Goal: Information Seeking & Learning: Understand process/instructions

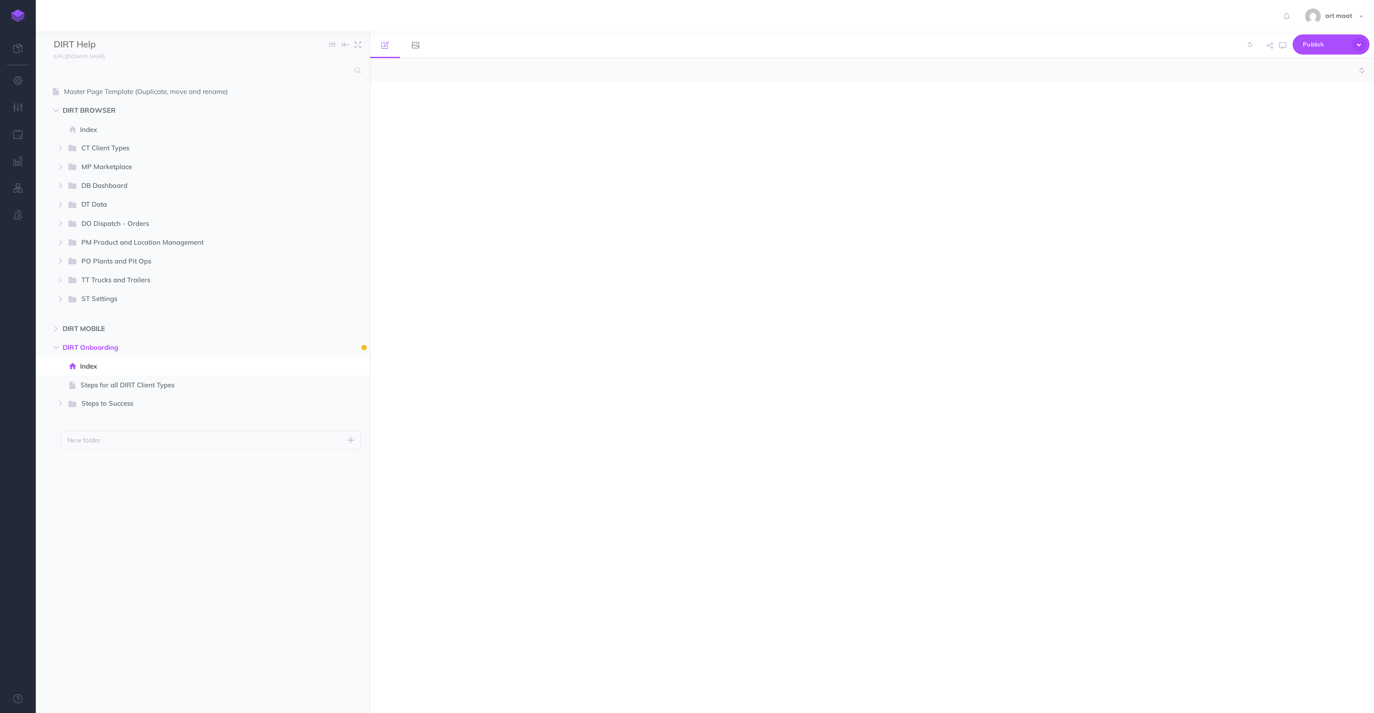
select select "null"
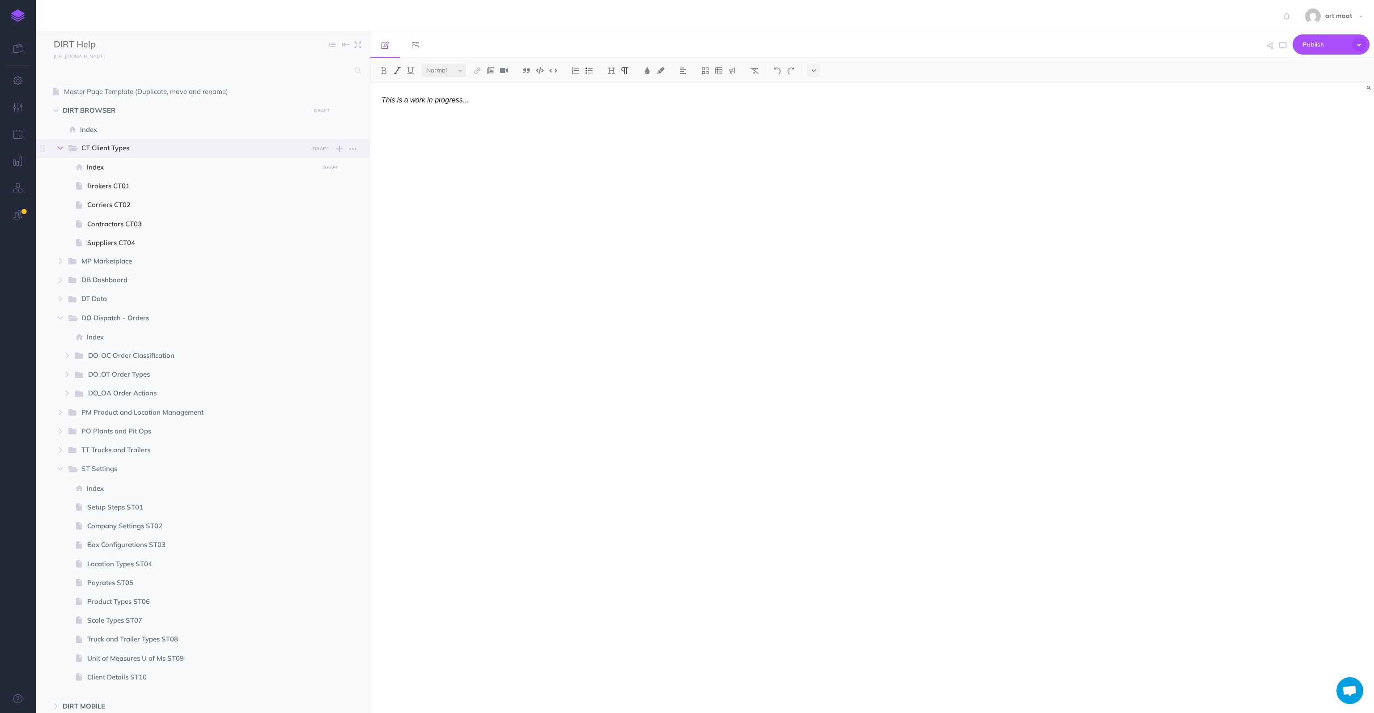
click at [59, 148] on icon "button" at bounding box center [60, 147] width 5 height 5
click at [61, 225] on icon "button" at bounding box center [60, 223] width 5 height 5
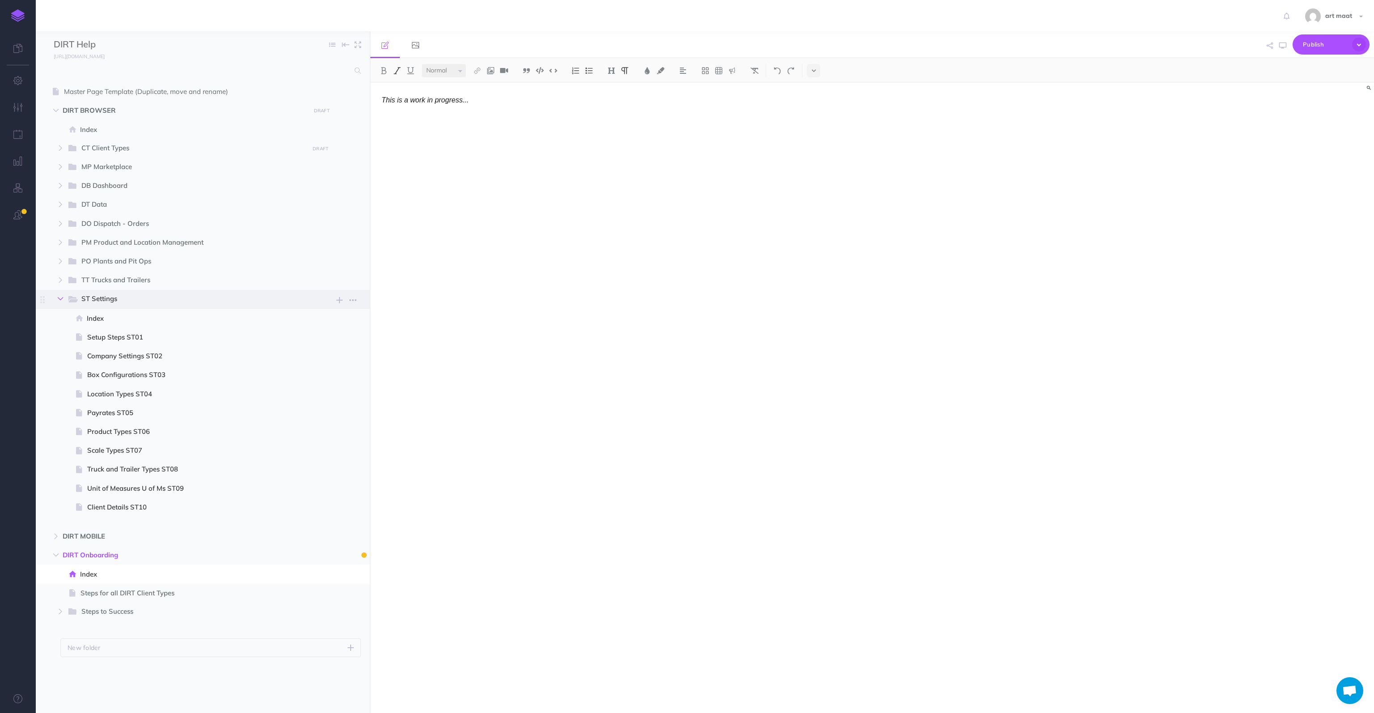
click at [61, 299] on icon "button" at bounding box center [60, 298] width 5 height 5
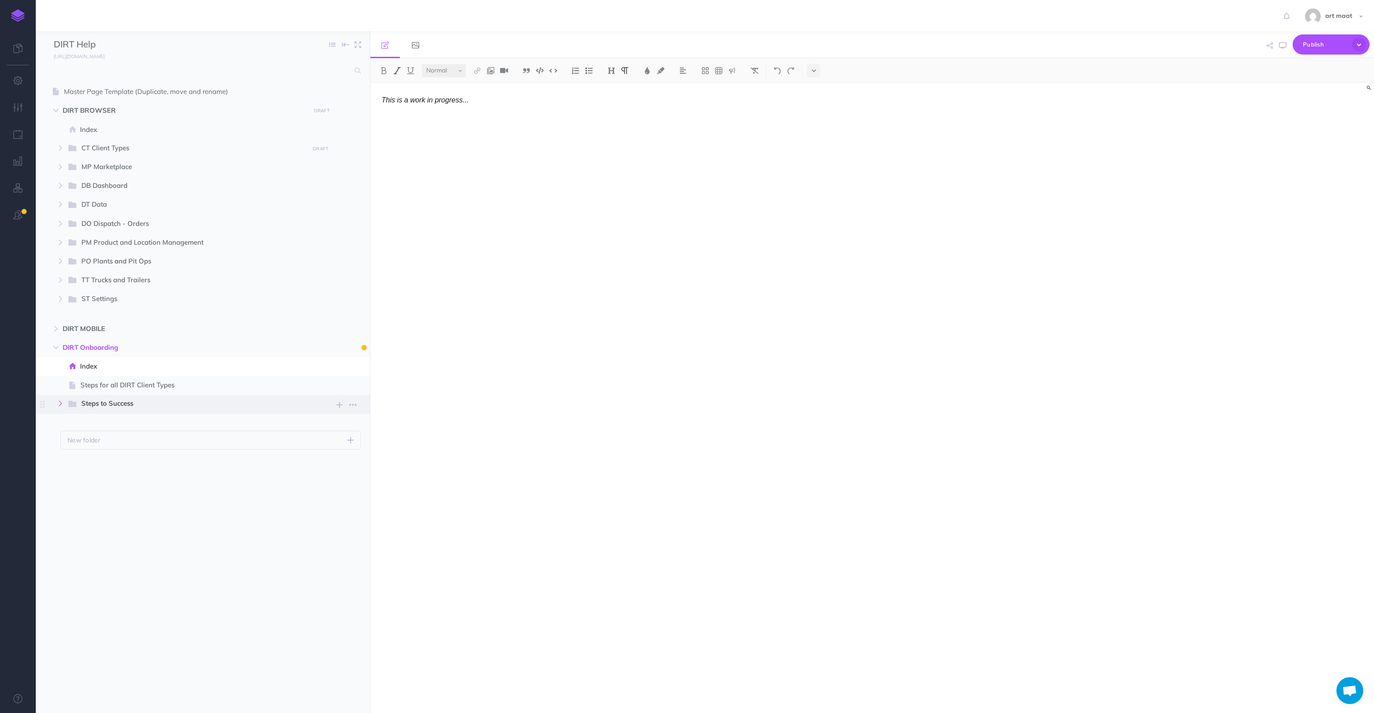
click at [61, 403] on icon "button" at bounding box center [60, 403] width 5 height 5
click at [66, 460] on icon "button" at bounding box center [66, 460] width 5 height 5
click at [66, 441] on icon "button" at bounding box center [66, 441] width 5 height 5
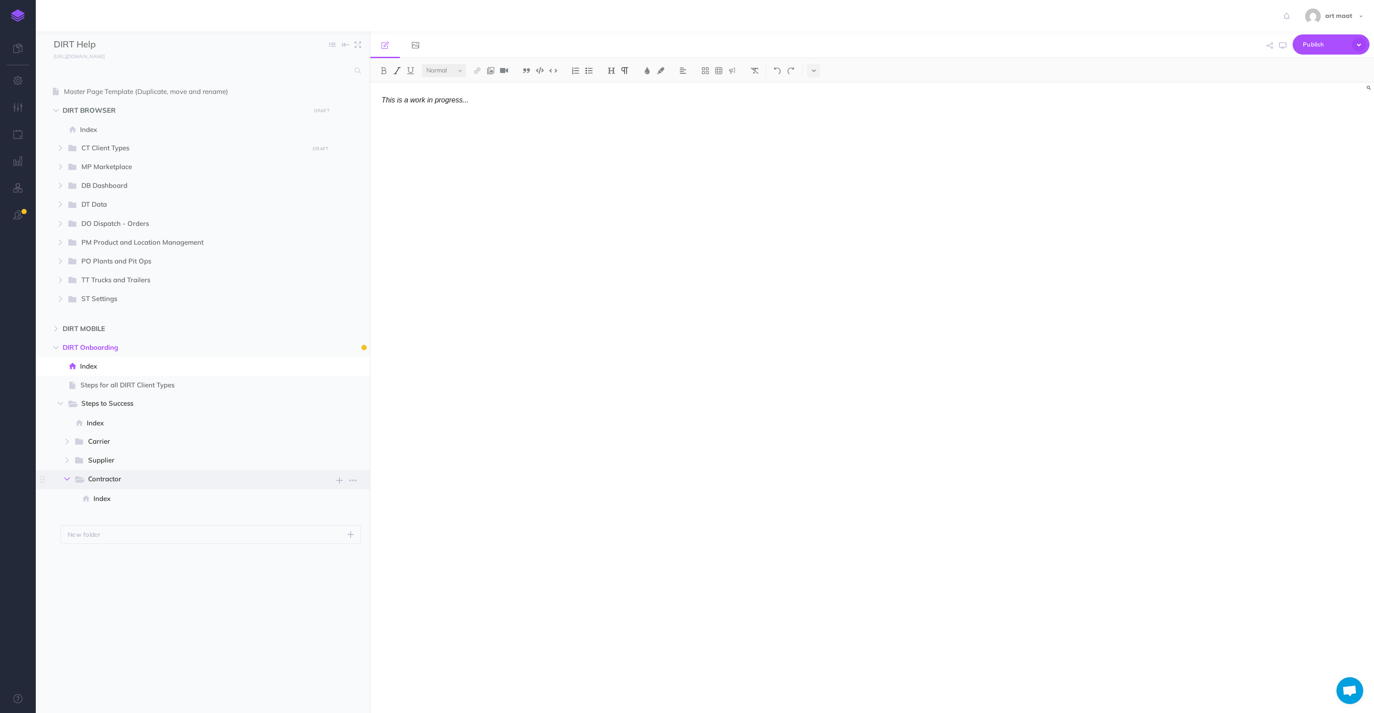
click at [69, 478] on icon "button" at bounding box center [66, 478] width 5 height 5
click at [69, 479] on icon "button" at bounding box center [66, 478] width 5 height 5
click at [190, 384] on span "Steps for all DIRT Client Types" at bounding box center [199, 385] width 236 height 11
select select "null"
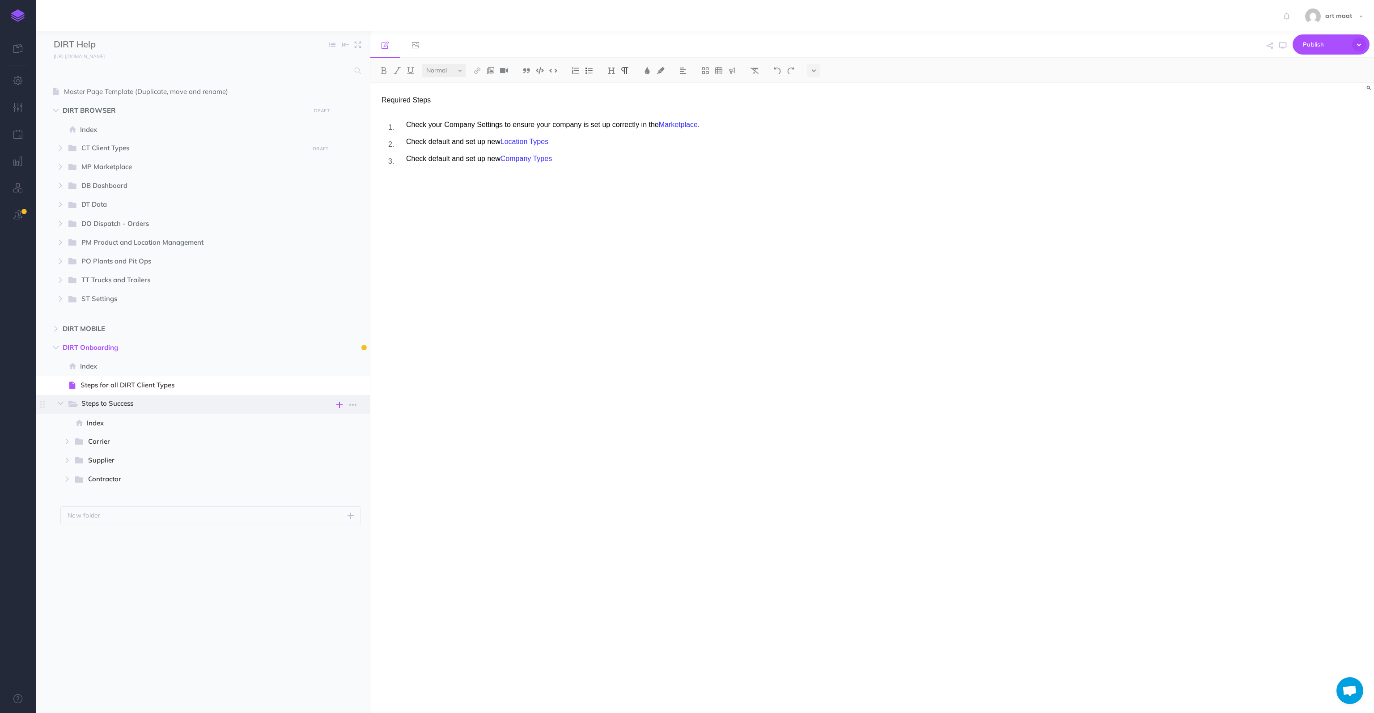
click at [336, 404] on icon "button" at bounding box center [339, 405] width 6 height 11
click at [281, 472] on p "Add a new blank page to this folder" at bounding box center [295, 480] width 89 height 16
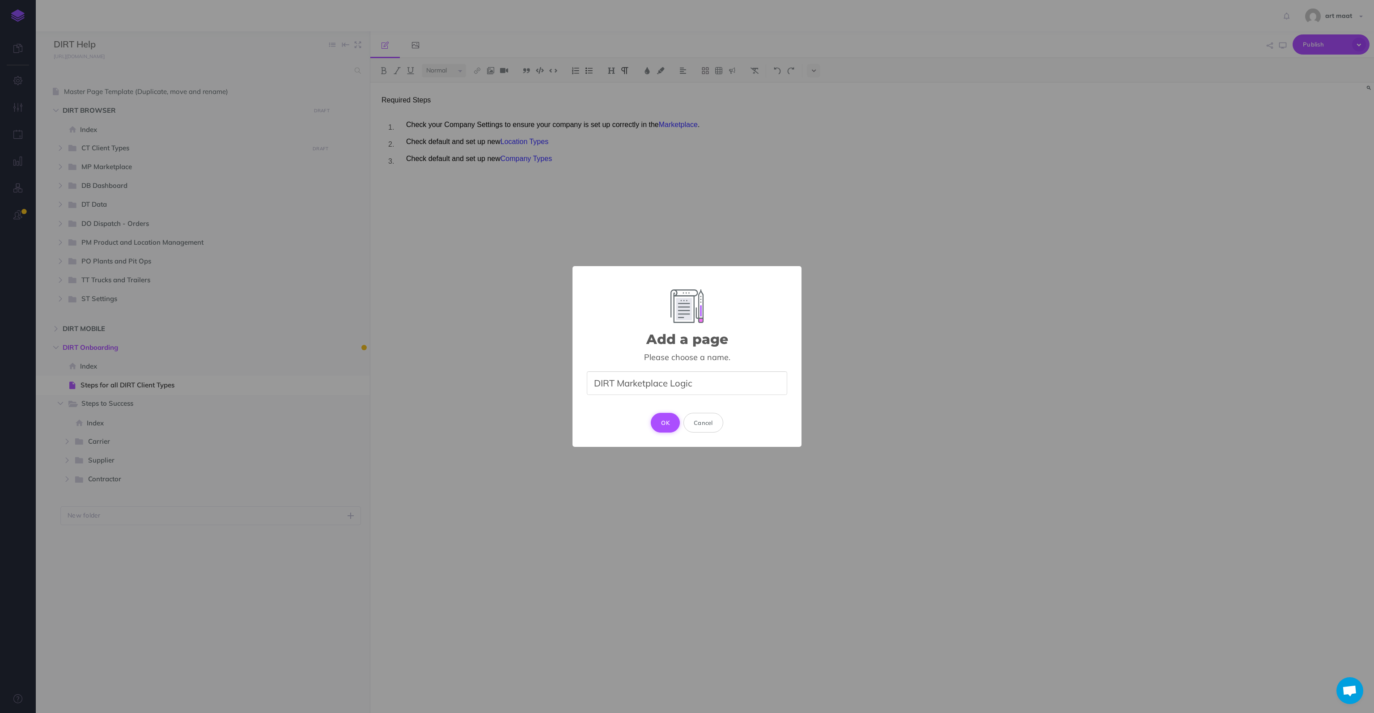
type input "DIRT Marketplace Logic"
click at [668, 422] on button "OK" at bounding box center [665, 423] width 29 height 20
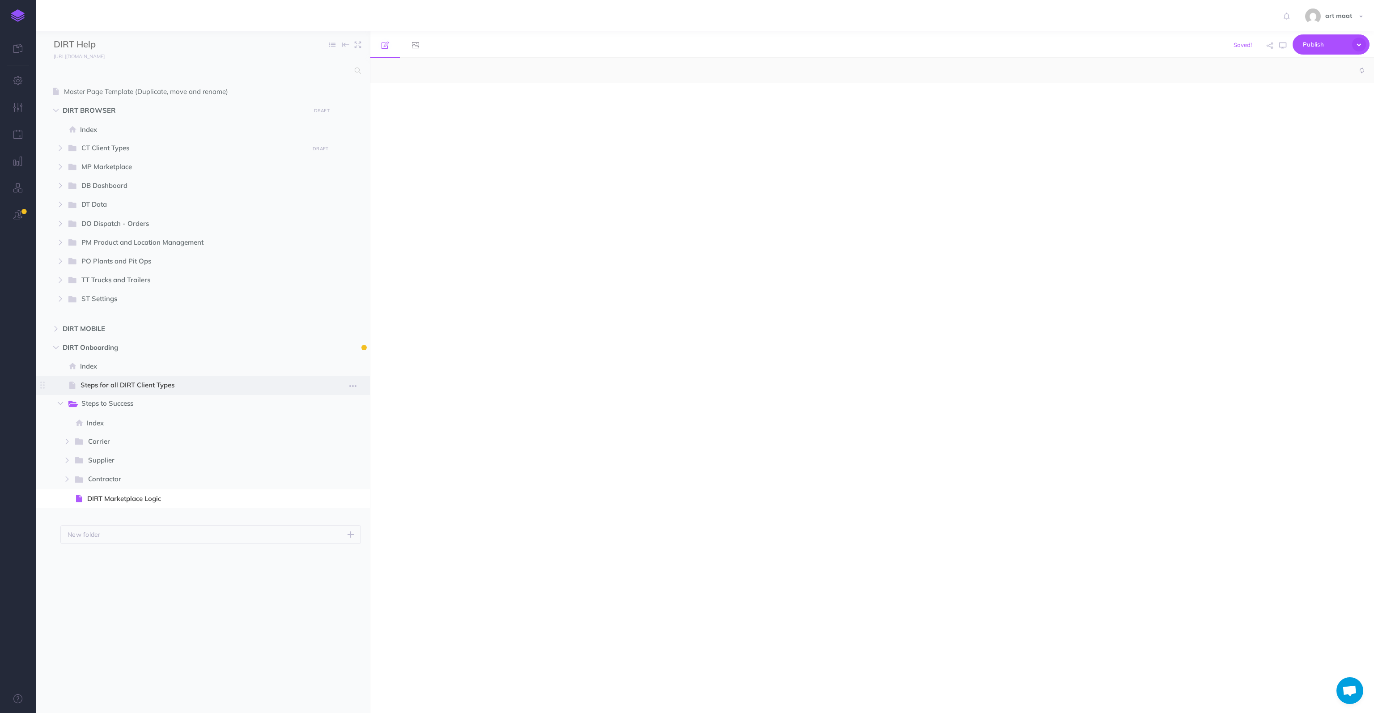
select select "null"
click at [146, 499] on span "DIRT Marketplace Logic" at bounding box center [201, 498] width 229 height 11
click at [592, 76] on button at bounding box center [589, 70] width 13 height 13
click at [437, 102] on p at bounding box center [731, 100] width 663 height 8
click at [424, 101] on p "INTERNAL COMPANIES" at bounding box center [731, 100] width 663 height 8
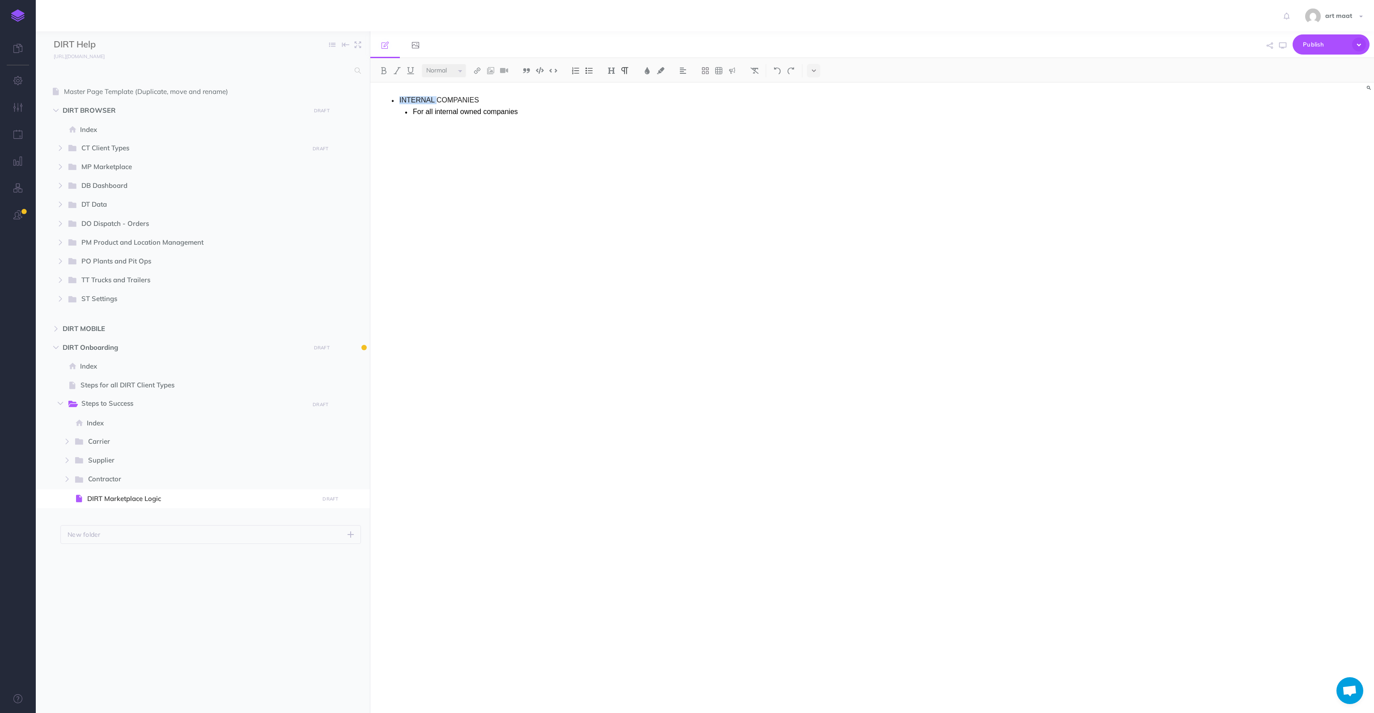
click at [424, 101] on p "INTERNAL COMPANIES" at bounding box center [731, 100] width 663 height 8
drag, startPoint x: 531, startPoint y: 111, endPoint x: 596, endPoint y: 94, distance: 67.5
click at [532, 111] on p "For all internal owned companies" at bounding box center [737, 112] width 649 height 8
drag, startPoint x: 504, startPoint y: 124, endPoint x: 526, endPoint y: 58, distance: 69.6
click at [505, 118] on ul "For all internal owned companies check "self" To see third party companies "non…" at bounding box center [731, 127] width 663 height 38
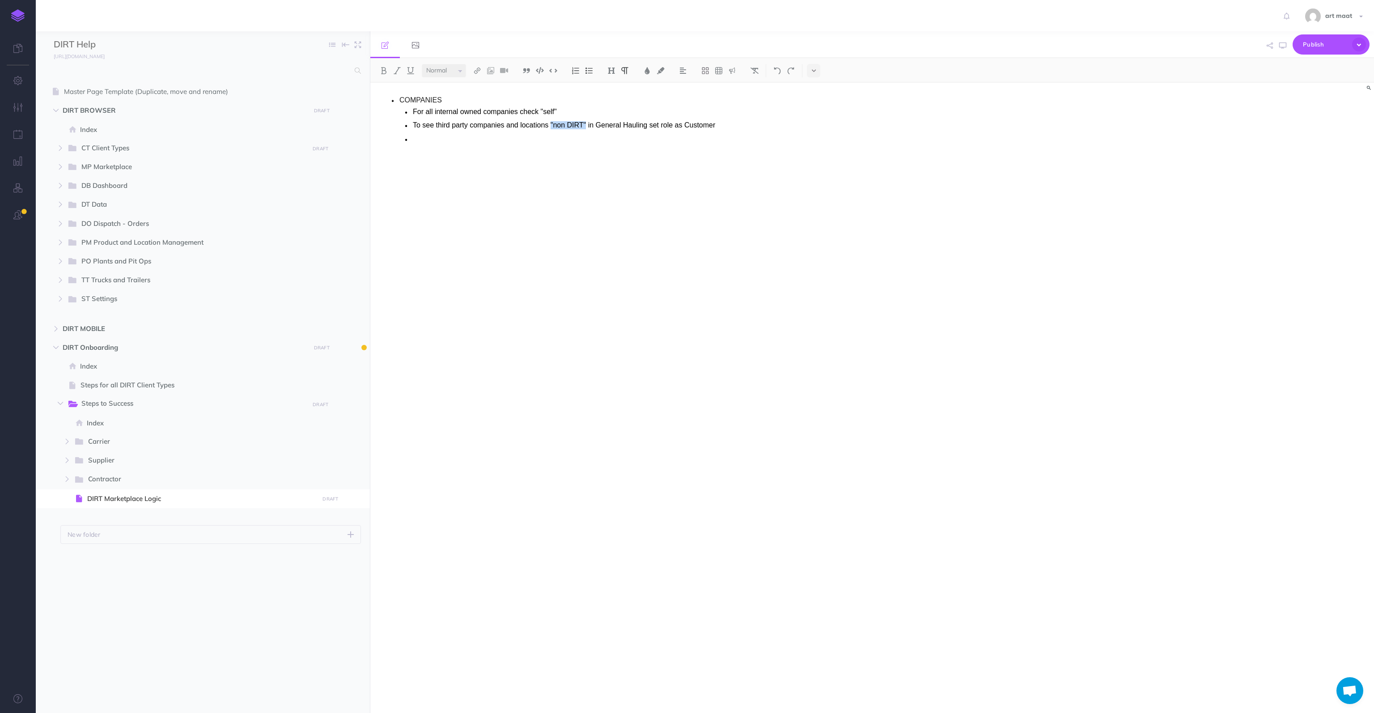
copy p ""non DIRT""
drag, startPoint x: 544, startPoint y: 124, endPoint x: 506, endPoint y: 124, distance: 37.6
click at [506, 124] on p "To see third party companies "non DIRT" in General Hauling set role as Customer" at bounding box center [737, 125] width 649 height 8
click at [435, 124] on p "To see third party companies in General Hauling set role as Customer" at bounding box center [737, 125] width 649 height 8
click at [544, 125] on p "To see "non DIRT" third party companies in General Hauling set role as Customer" at bounding box center [737, 125] width 649 height 8
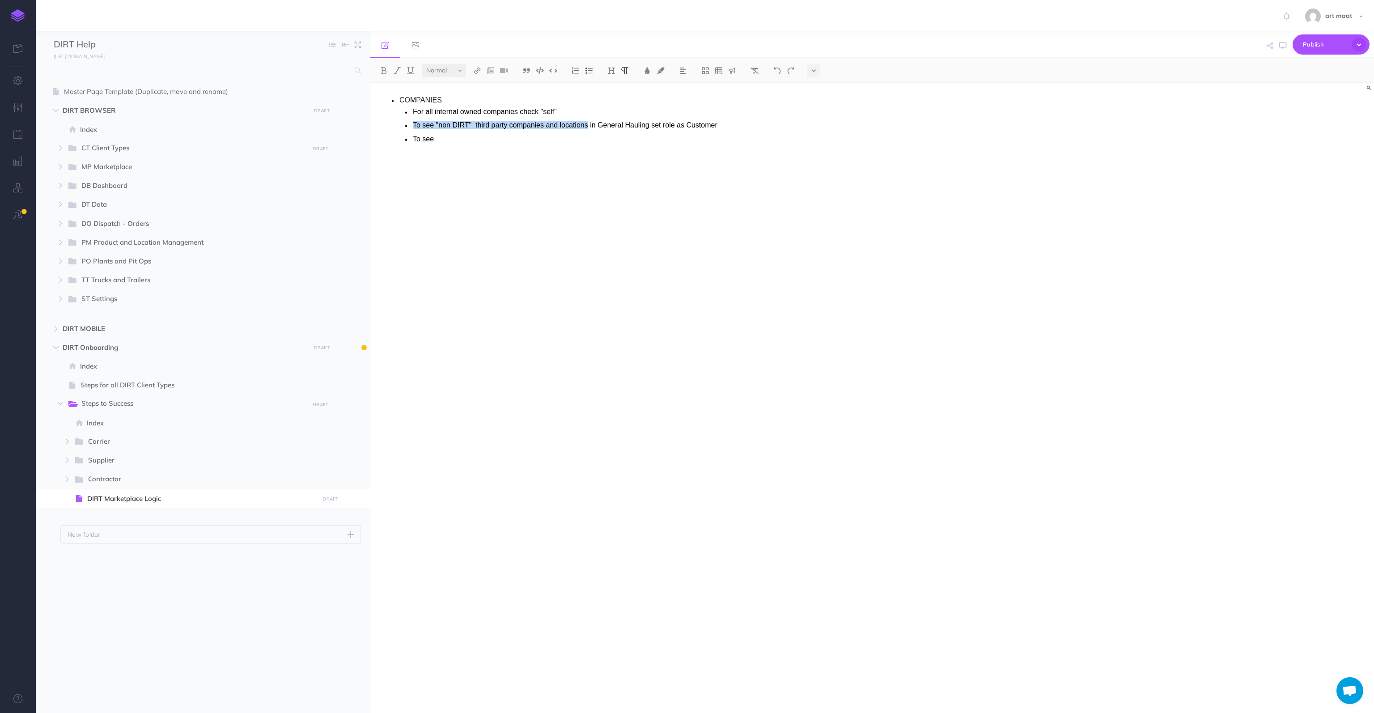
drag, startPoint x: 413, startPoint y: 124, endPoint x: 589, endPoint y: 125, distance: 175.4
click at [589, 125] on p "To see "non DIRT" third party companies and locations in General Hauling set ro…" at bounding box center [737, 125] width 649 height 8
copy p "To see "non DIRT" third party companies and locations"
click at [457, 136] on p "To see" at bounding box center [737, 139] width 649 height 8
drag, startPoint x: 441, startPoint y: 139, endPoint x: 417, endPoint y: 142, distance: 24.4
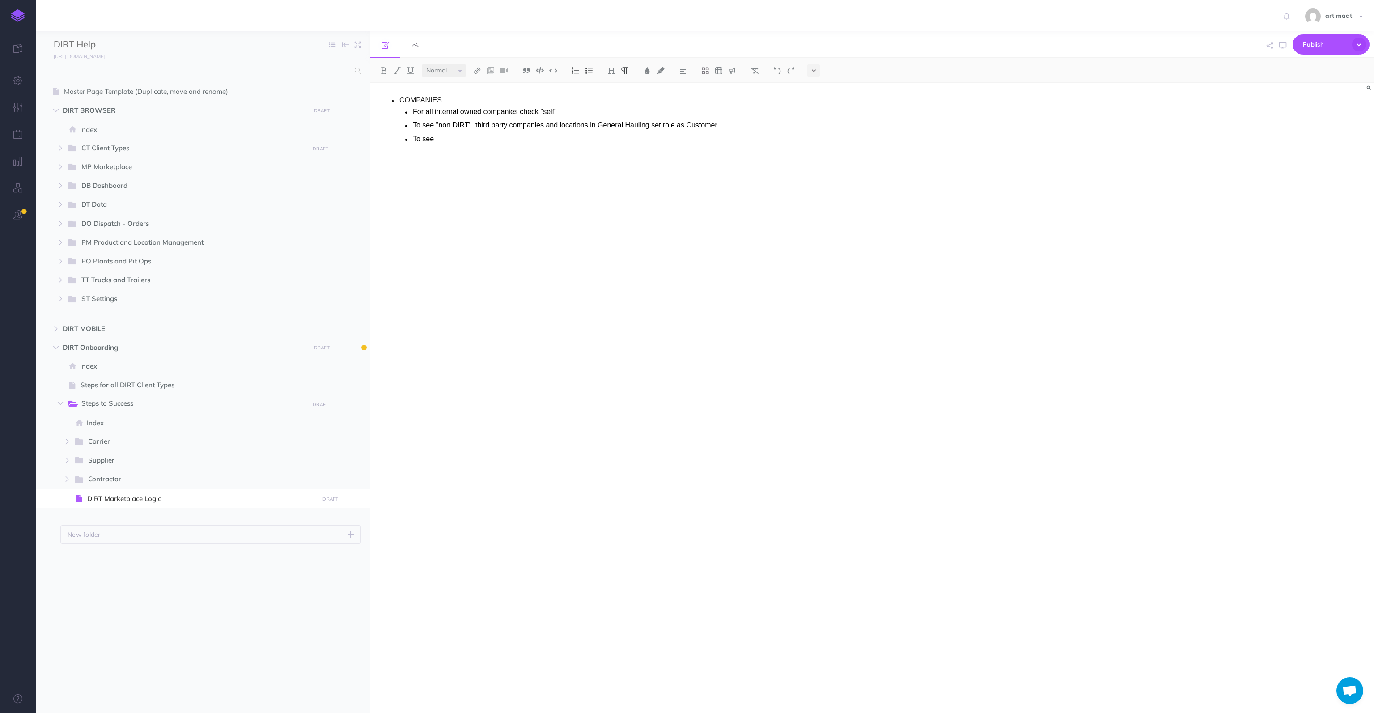
click at [413, 138] on p "To see" at bounding box center [737, 139] width 649 height 8
drag, startPoint x: 471, startPoint y: 102, endPoint x: 476, endPoint y: 96, distance: 7.6
click at [472, 100] on p "COMPANIES" at bounding box center [731, 100] width 663 height 8
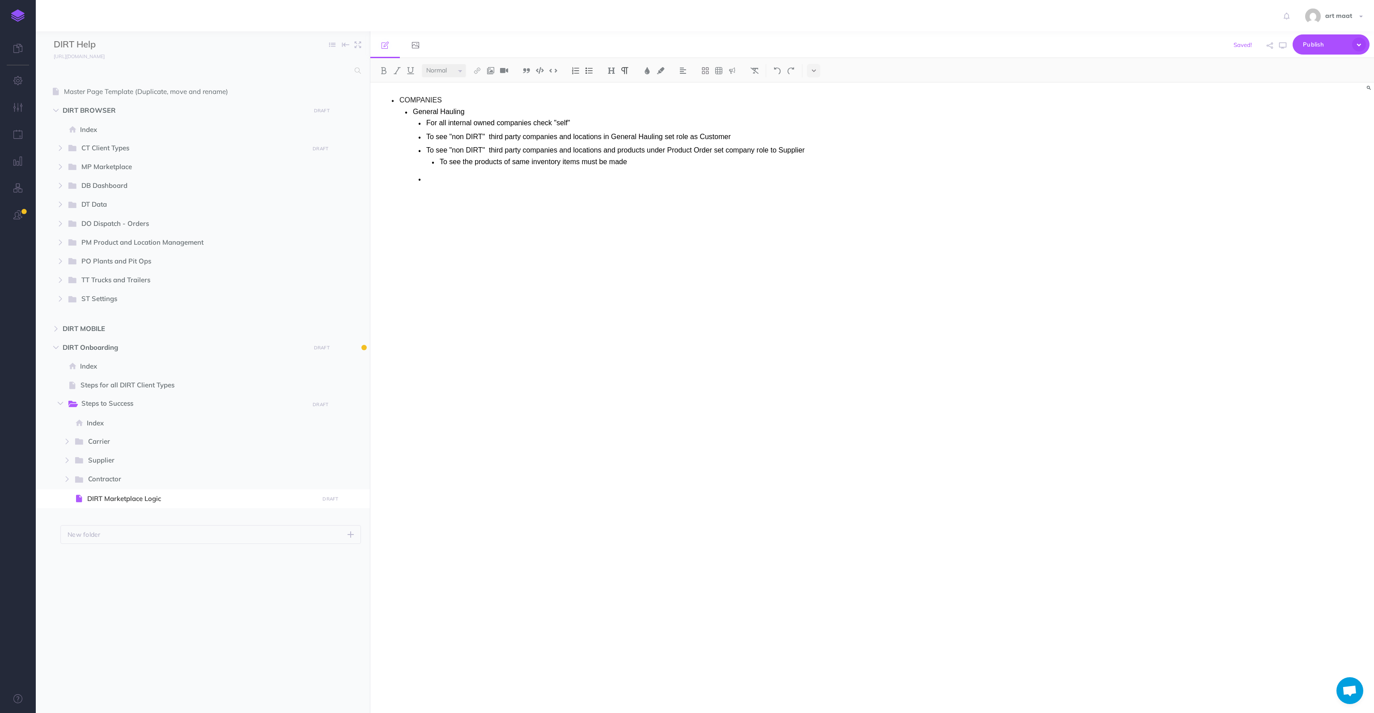
click at [745, 135] on p "To see "non DIRT" third party companies and locations in General Hauling set ro…" at bounding box center [744, 137] width 636 height 8
click at [464, 100] on p "COMPANIES" at bounding box center [731, 100] width 663 height 8
click at [752, 133] on p "To see "non DIRT" third party companies and locations in General Hauling set ro…" at bounding box center [744, 137] width 636 height 8
click at [817, 166] on p "To see "non DIRT" third party companies and locations and products under Produc…" at bounding box center [744, 166] width 636 height 8
drag, startPoint x: 656, startPoint y: 175, endPoint x: 709, endPoint y: 190, distance: 54.9
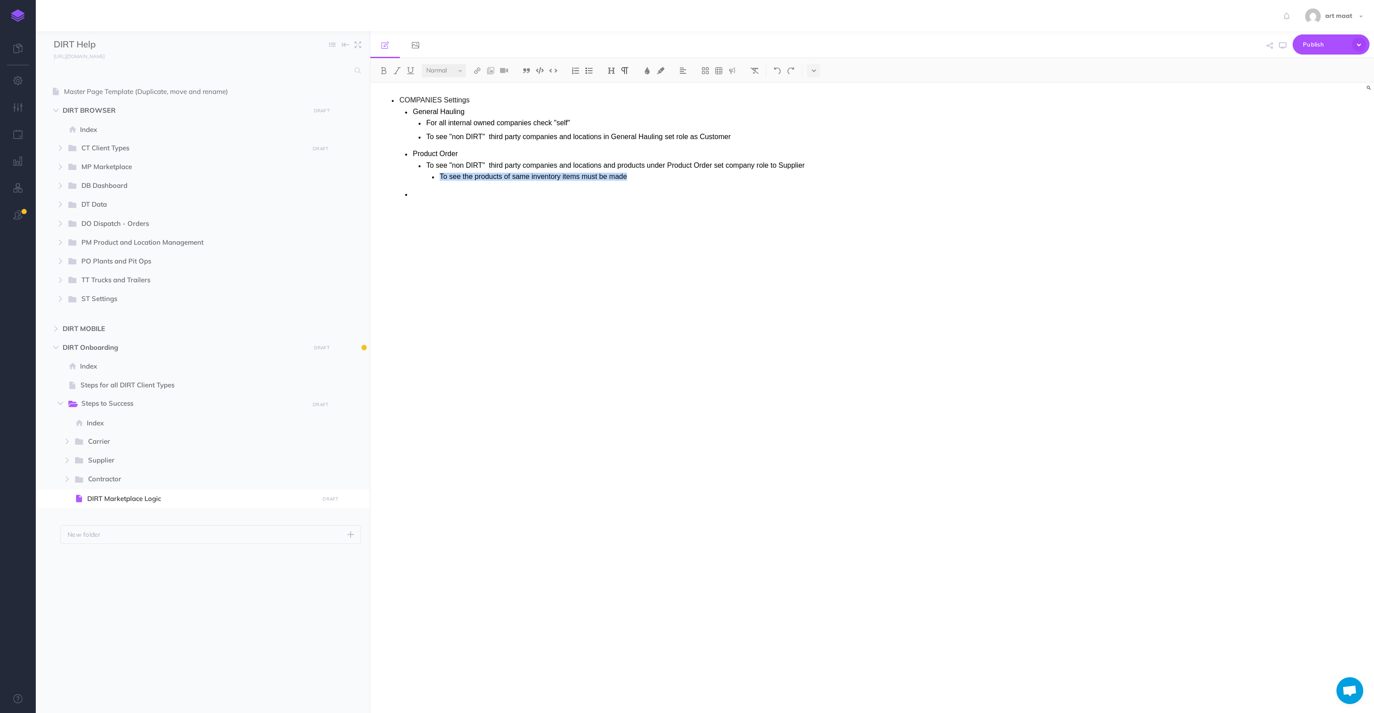
click at [442, 178] on p "To see the products of same inventory items must be made" at bounding box center [751, 177] width 622 height 8
click at [503, 177] on p "Only companies witgh Inventory set up will show up in [GEOGRAPHIC_DATA] Details" at bounding box center [751, 177] width 622 height 8
click at [667, 175] on p "Only companies with Inventory set up will show up in [GEOGRAPHIC_DATA] Details" at bounding box center [751, 177] width 622 height 8
click at [653, 177] on p "Only companies with Inventory set up will show up in [GEOGRAPHIC_DATA] Details" at bounding box center [751, 177] width 622 height 8
click at [668, 174] on p "Only companies with Inventory set up will show up in [GEOGRAPHIC_DATA] Details" at bounding box center [751, 177] width 622 height 8
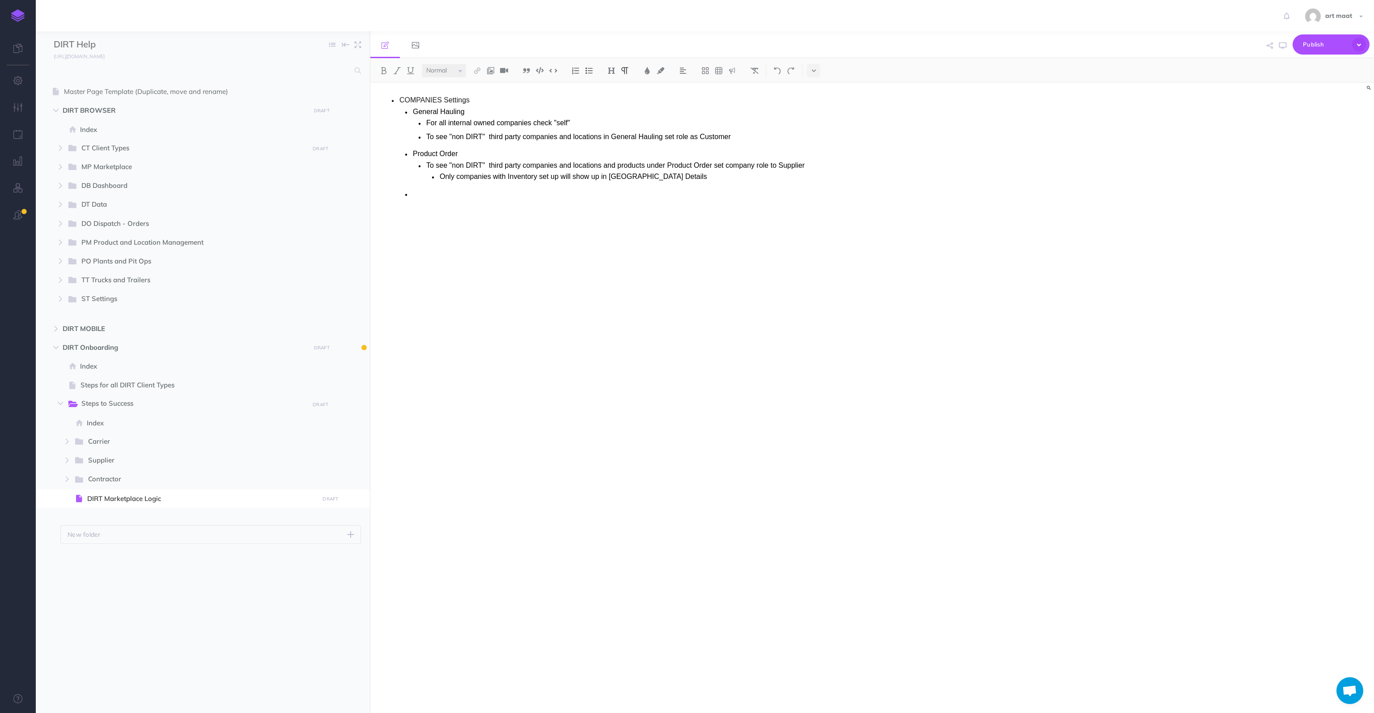
click at [401, 101] on p "COMPANIES Settings" at bounding box center [731, 100] width 663 height 8
click at [788, 164] on p "To see "non DIRT" third party companies and locations and products under Produc…" at bounding box center [744, 166] width 636 height 8
click at [827, 249] on div "COMPANIES Settings General Hauling For all internal owned companies check "self…" at bounding box center [721, 393] width 703 height 621
click at [565, 122] on p "For all internal owned companies check "self"" at bounding box center [744, 123] width 636 height 8
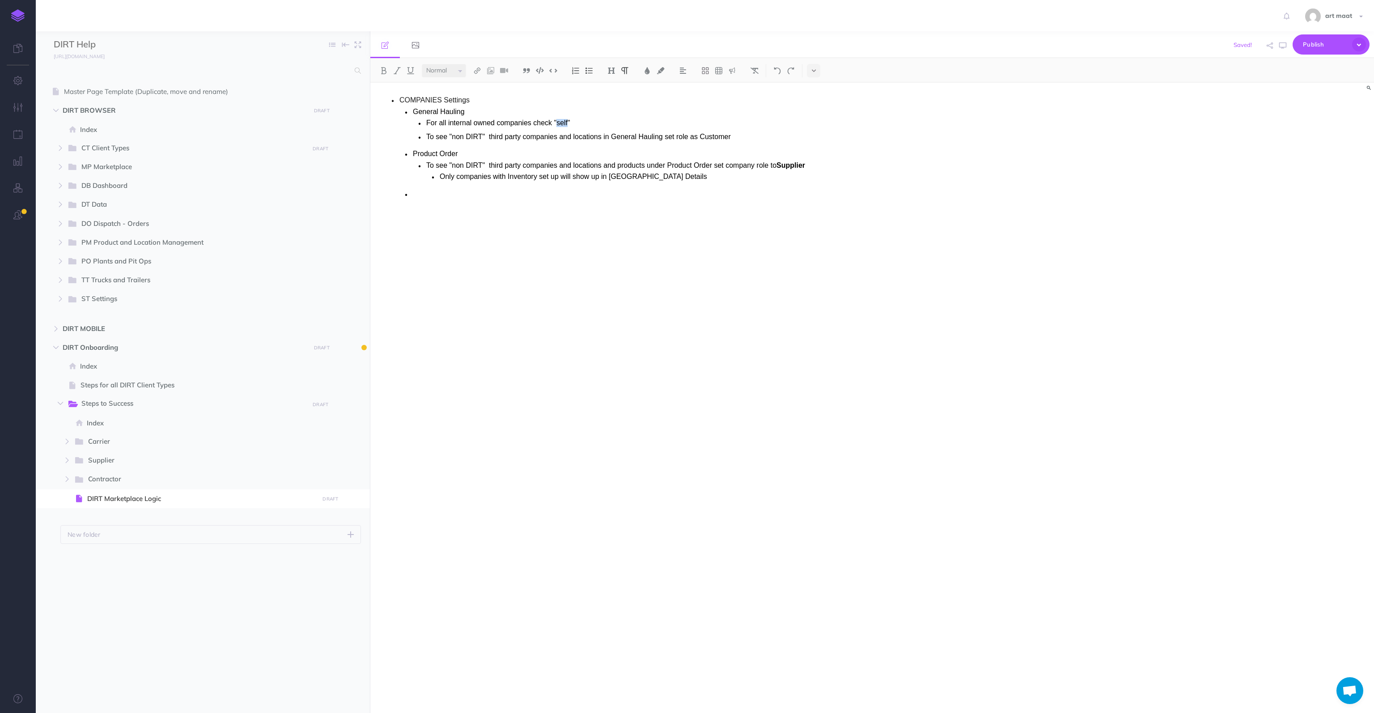
click at [565, 122] on p "For all internal owned companies check "self"" at bounding box center [744, 123] width 636 height 8
click at [587, 122] on p "For all internal owned companies check "self"" at bounding box center [744, 123] width 636 height 8
click at [559, 122] on p "For all internal owned companies check Self" at bounding box center [744, 123] width 636 height 8
click at [617, 115] on p "General Hauling" at bounding box center [737, 112] width 649 height 8
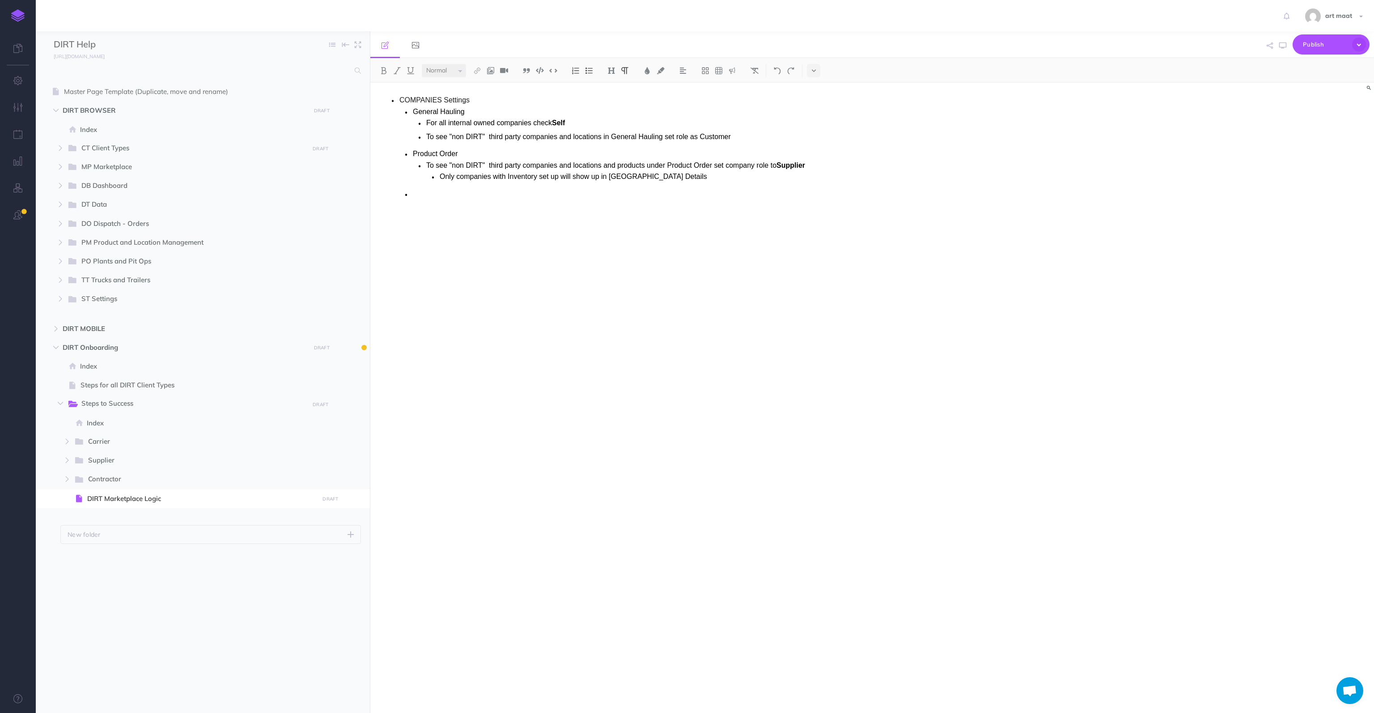
drag, startPoint x: 573, startPoint y: 120, endPoint x: 672, endPoint y: 116, distance: 99.0
click at [576, 120] on p "For all internal owned companies check Self" at bounding box center [744, 123] width 636 height 8
drag, startPoint x: 619, startPoint y: 122, endPoint x: 569, endPoint y: 124, distance: 49.7
click at [569, 124] on strong "Self and set role to Self" at bounding box center [591, 123] width 79 height 8
click at [677, 116] on li "General Hauling For all internal owned companies check Self and set role to Sel…" at bounding box center [737, 125] width 649 height 35
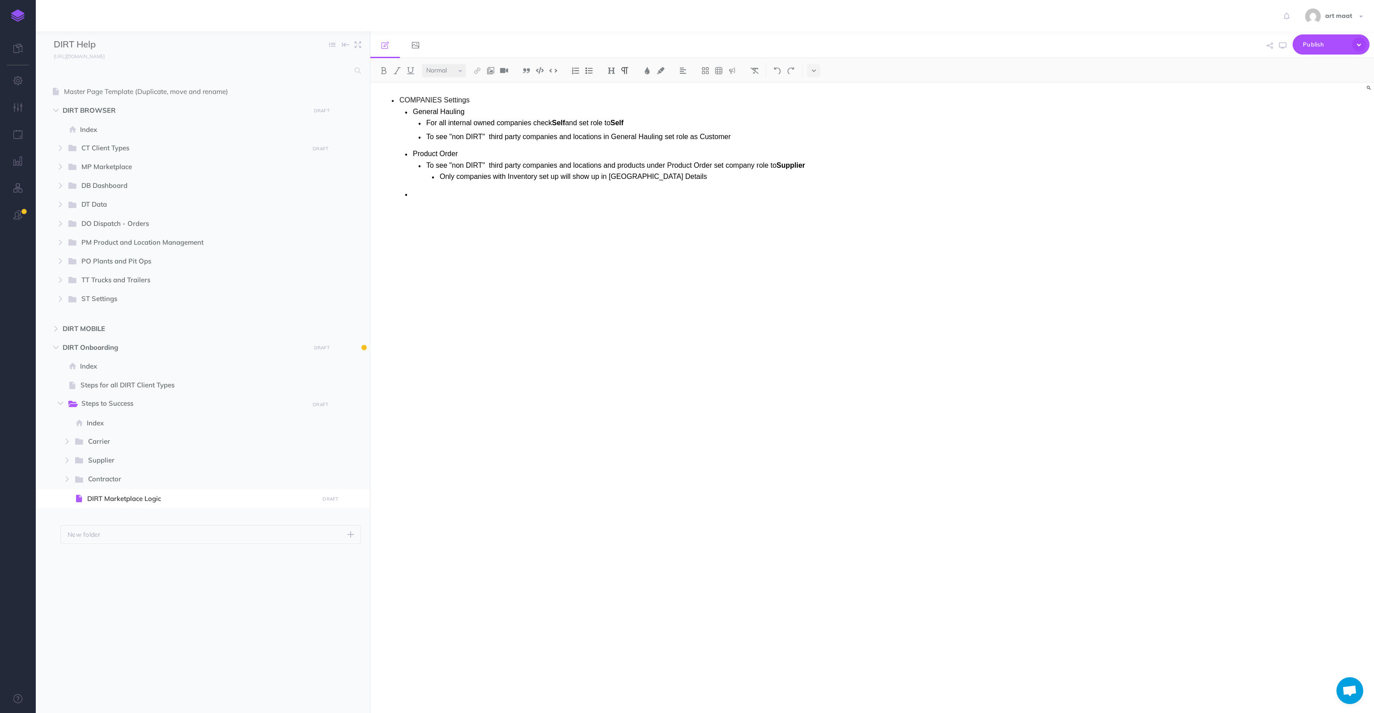
drag, startPoint x: 415, startPoint y: 110, endPoint x: 524, endPoint y: 30, distance: 135.2
click at [415, 109] on p "General Hauling" at bounding box center [737, 112] width 649 height 8
click at [577, 200] on li at bounding box center [737, 195] width 649 height 10
drag, startPoint x: 551, startPoint y: 110, endPoint x: 479, endPoint y: 111, distance: 72.1
click at [479, 111] on p "For General Hauling to function properly" at bounding box center [737, 112] width 649 height 8
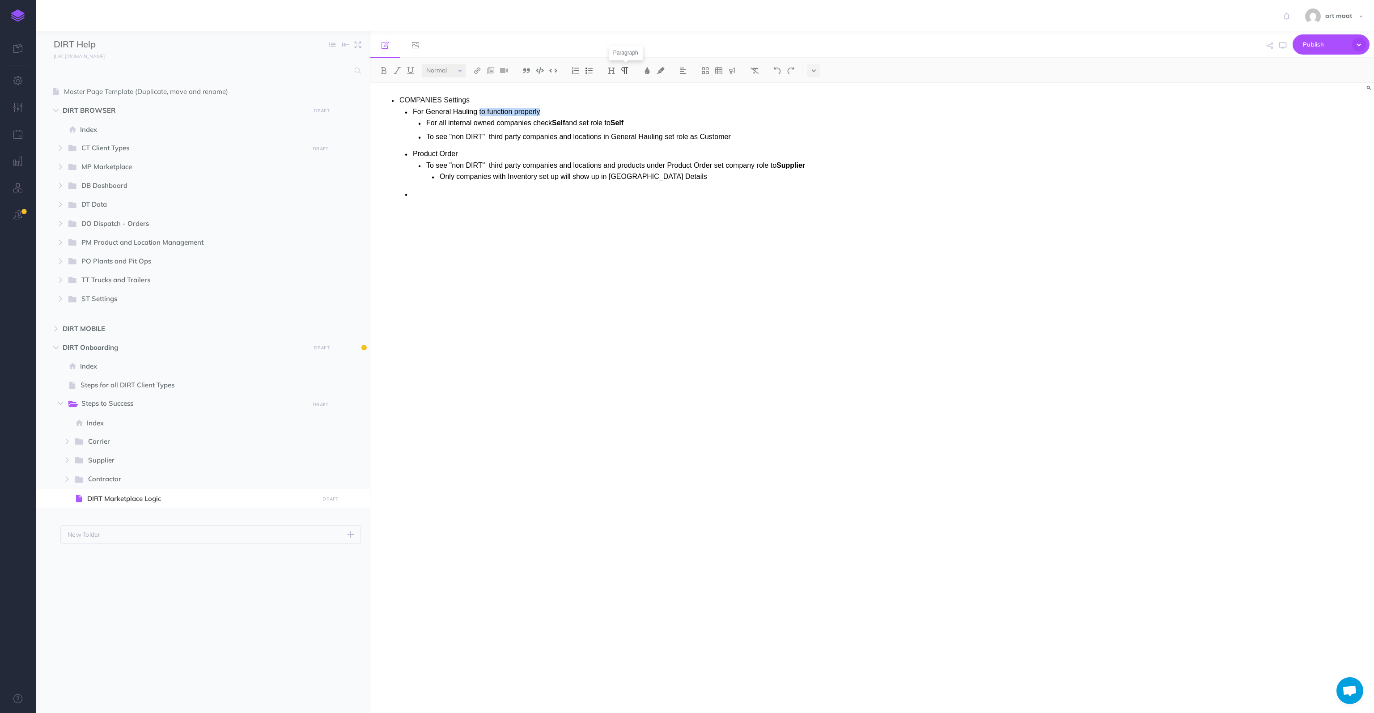
copy p "to function properly"
click at [492, 151] on p "Product Order" at bounding box center [737, 154] width 649 height 8
drag, startPoint x: 413, startPoint y: 151, endPoint x: 518, endPoint y: 86, distance: 122.9
click at [415, 150] on p "Product Order to function properly" at bounding box center [737, 154] width 649 height 8
click at [679, 120] on p "For all internal owned companies check Self and set role to Self" at bounding box center [744, 123] width 636 height 8
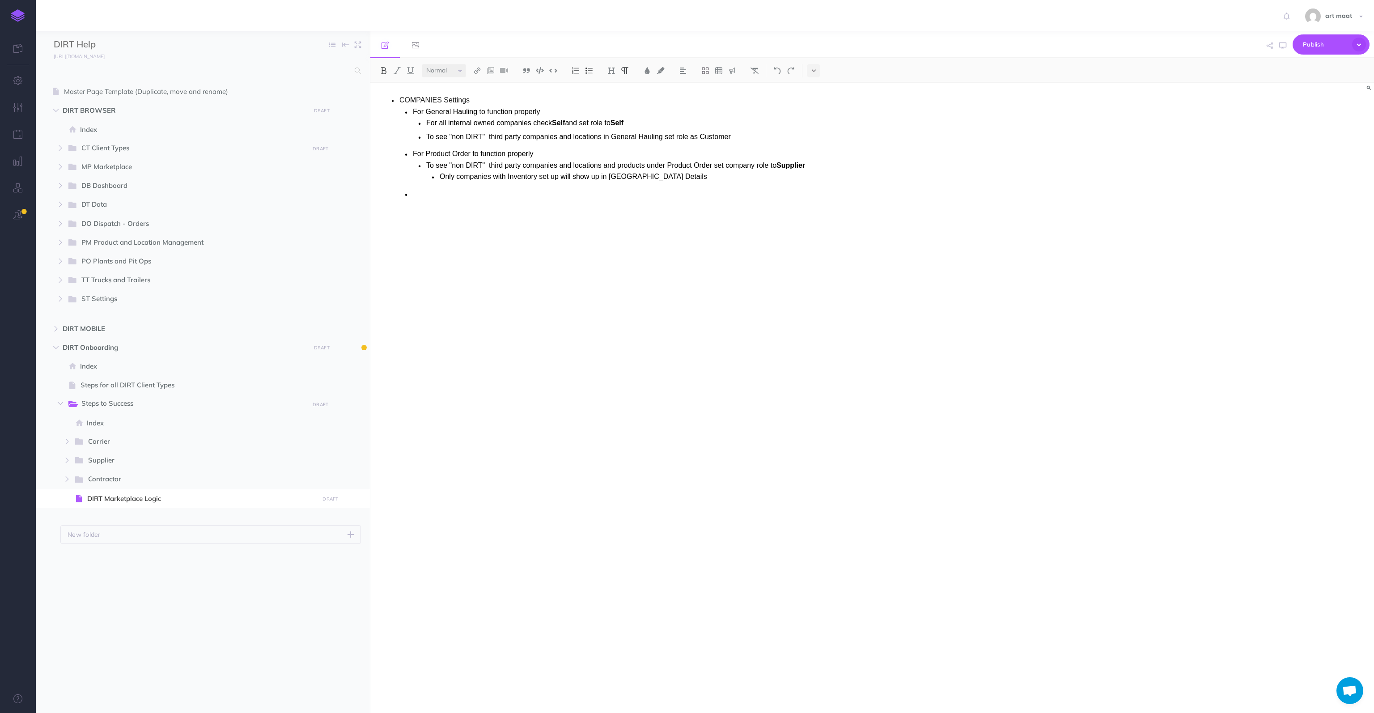
drag, startPoint x: 648, startPoint y: 123, endPoint x: 549, endPoint y: 122, distance: 98.9
click at [549, 122] on p "For all internal owned companies check Self and set role to Self" at bounding box center [744, 123] width 636 height 8
click at [770, 120] on p "For all internal owned companies check Self and set role to Self" at bounding box center [744, 123] width 636 height 8
click at [664, 137] on p "To see "non DIRT" third party companies and locations in General Hauling set ro…" at bounding box center [744, 137] width 636 height 8
click at [702, 135] on p "To see "non DIRT" third party companies and locations in set role as Customer" at bounding box center [744, 137] width 636 height 8
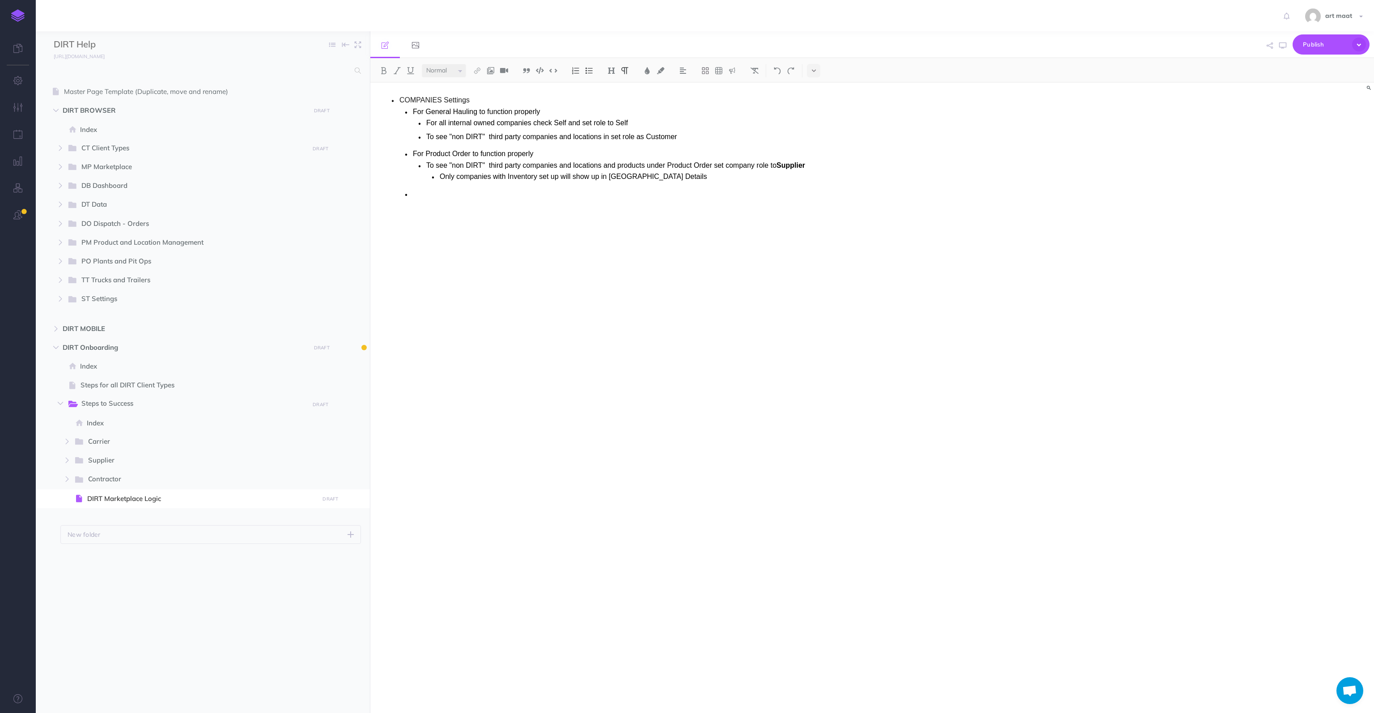
click at [603, 138] on p "To see "non DIRT" third party companies and locations in set role as Customer" at bounding box center [744, 137] width 636 height 8
click at [555, 151] on p "For Product Order to function properly" at bounding box center [737, 154] width 649 height 8
click at [564, 167] on p "To see "non DIRT" third party companies and locations and products under Produc…" at bounding box center [744, 166] width 636 height 8
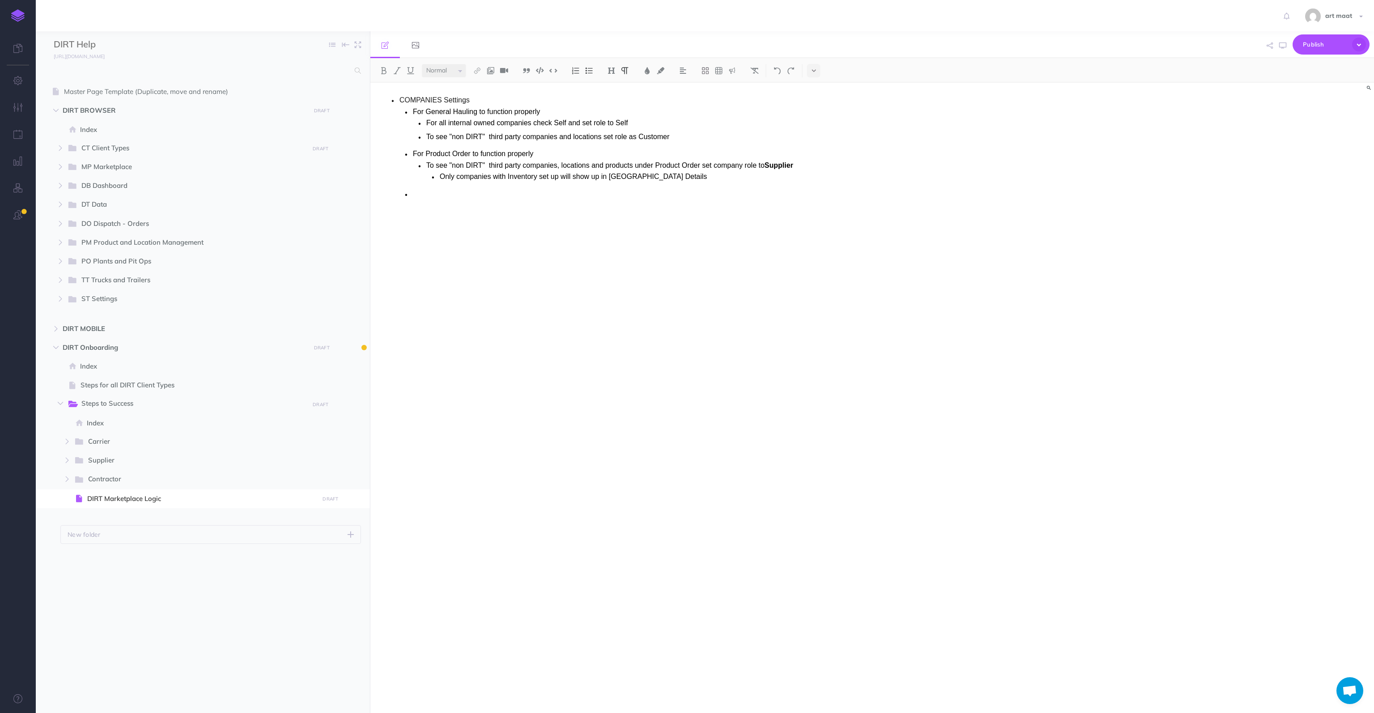
click at [776, 165] on strong "Supplier" at bounding box center [779, 166] width 29 height 8
click at [859, 174] on p "Only companies with Inventory set up will show up in [GEOGRAPHIC_DATA] Details" at bounding box center [751, 177] width 622 height 8
click at [673, 179] on p "Only companies with Inventory set up will show up in [GEOGRAPHIC_DATA] Details" at bounding box center [751, 177] width 622 height 8
click at [625, 173] on p "Only companies with Inventory set up will show up in [GEOGRAPHIC_DATA] Details" at bounding box center [751, 177] width 622 height 8
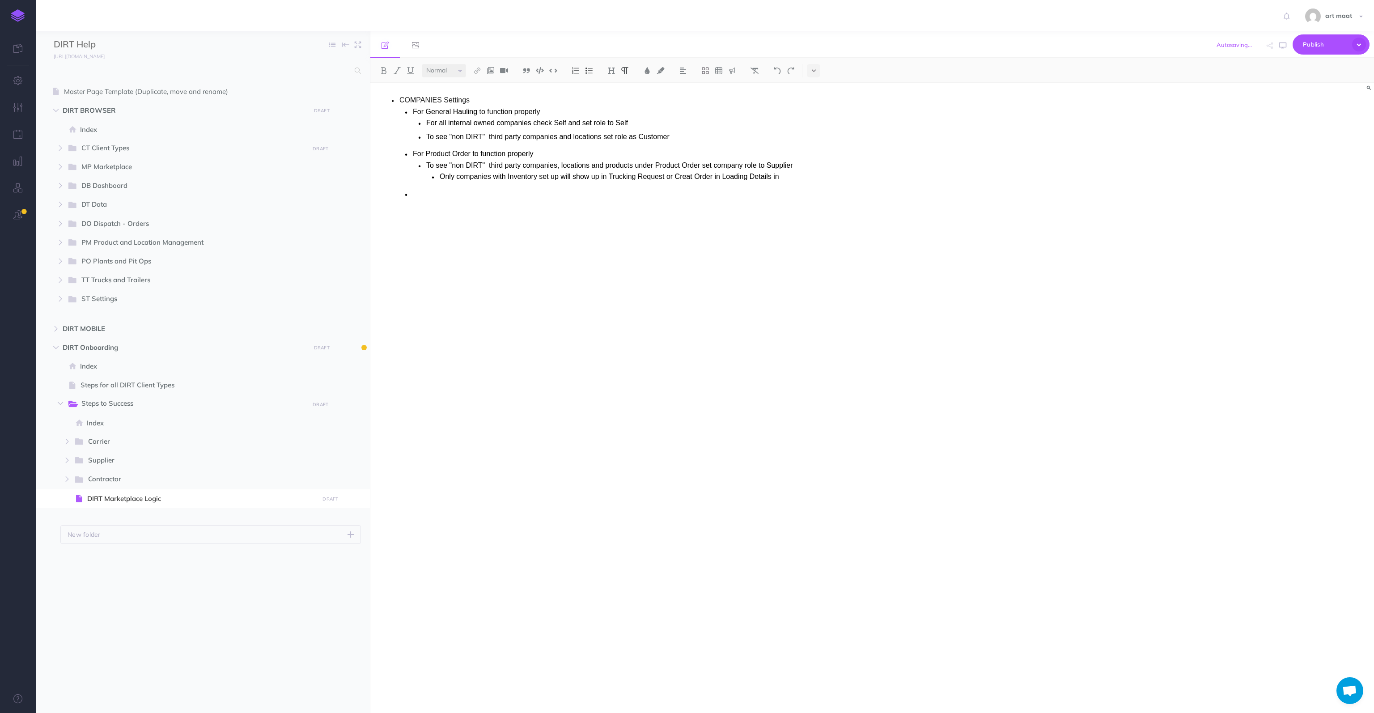
click at [800, 178] on p "Only companies with Inventory set up will show up in Trucking Request or Creat …" at bounding box center [751, 177] width 622 height 8
